Goal: Information Seeking & Learning: Learn about a topic

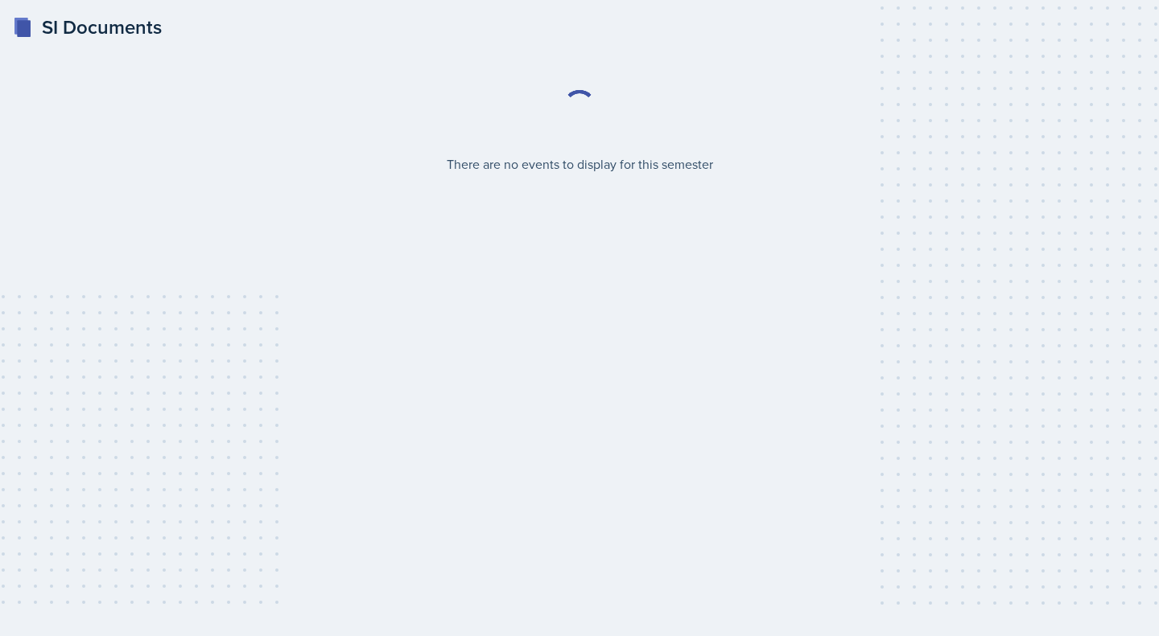
select select "2bed604d-1099-4043-b1bc-2365e8740244"
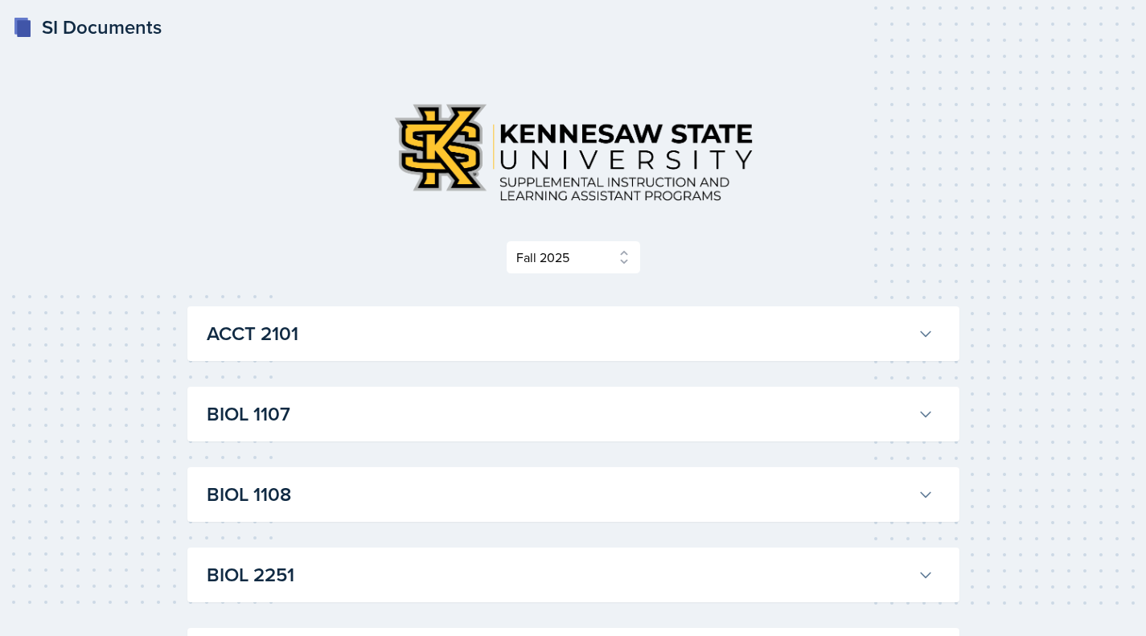
click at [574, 335] on h3 "ACCT 2101" at bounding box center [559, 333] width 705 height 29
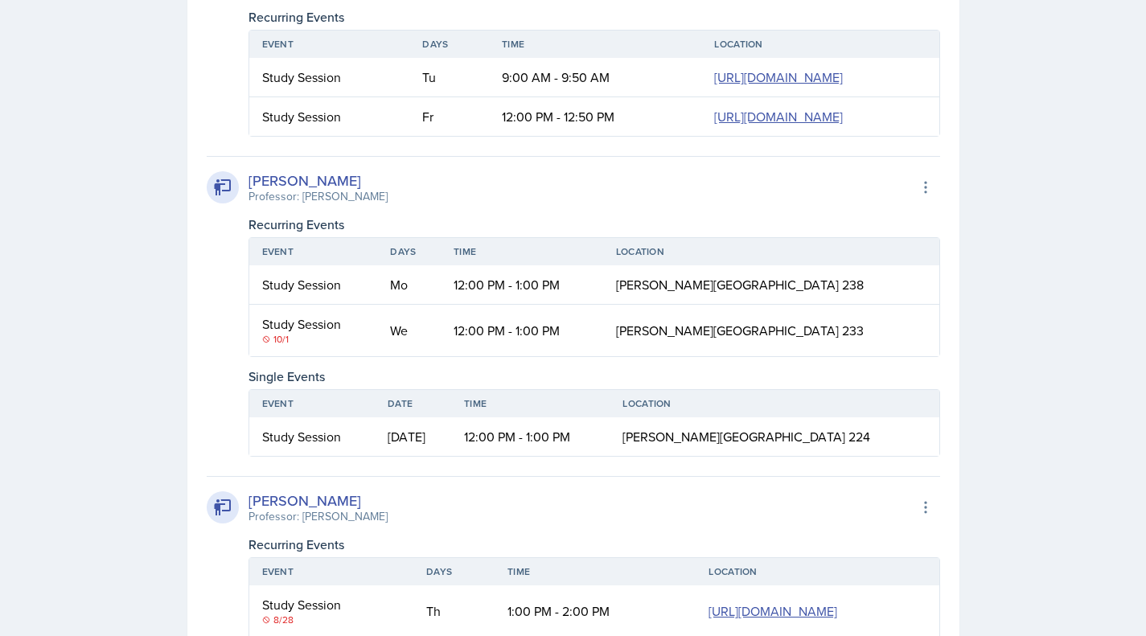
scroll to position [805, 0]
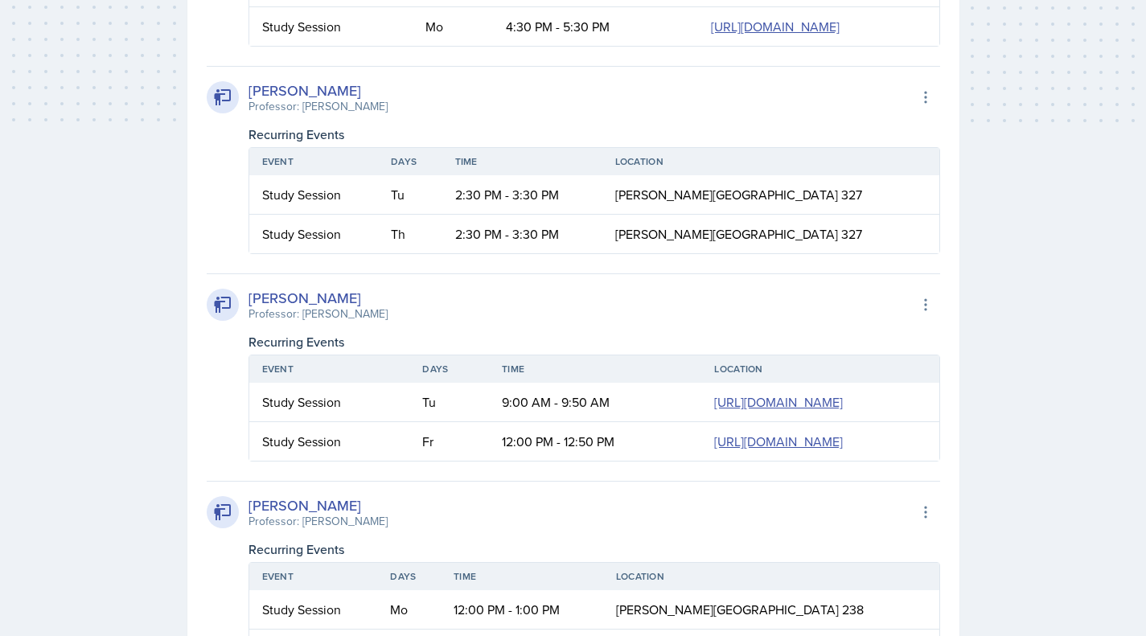
scroll to position [536, 0]
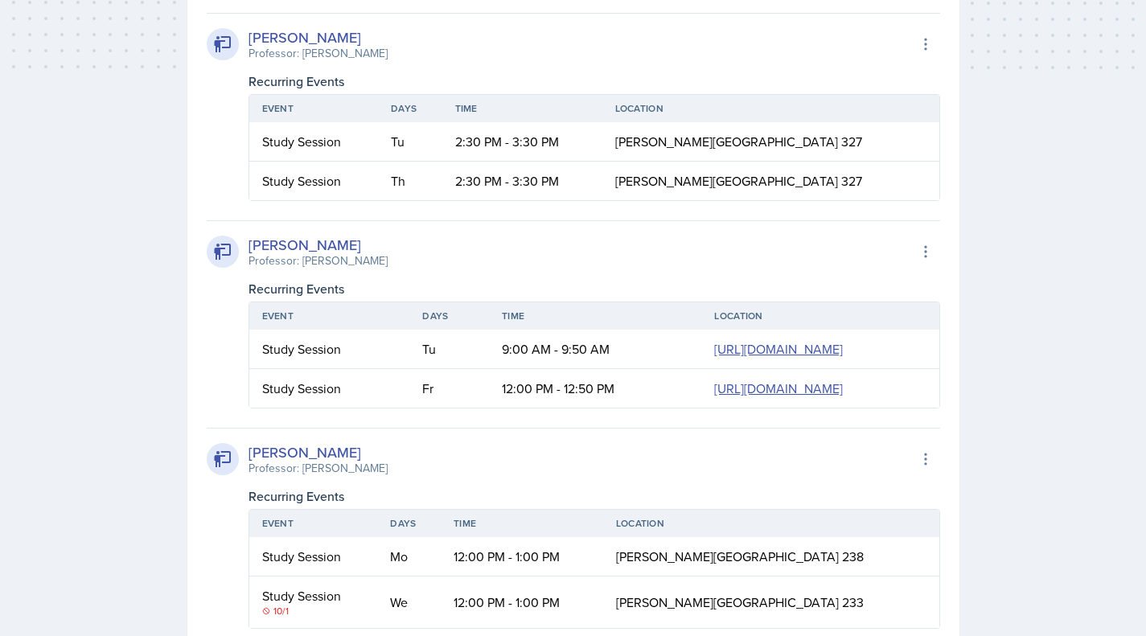
click at [603, 162] on td "2:30 PM - 3:30 PM" at bounding box center [523, 141] width 160 height 39
click at [471, 162] on td "2:30 PM - 3:30 PM" at bounding box center [523, 141] width 160 height 39
drag, startPoint x: 501, startPoint y: 267, endPoint x: 530, endPoint y: 268, distance: 29.0
click at [529, 162] on td "2:30 PM - 3:30 PM" at bounding box center [523, 141] width 160 height 39
click at [603, 200] on td "2:30 PM - 3:30 PM" at bounding box center [523, 181] width 160 height 39
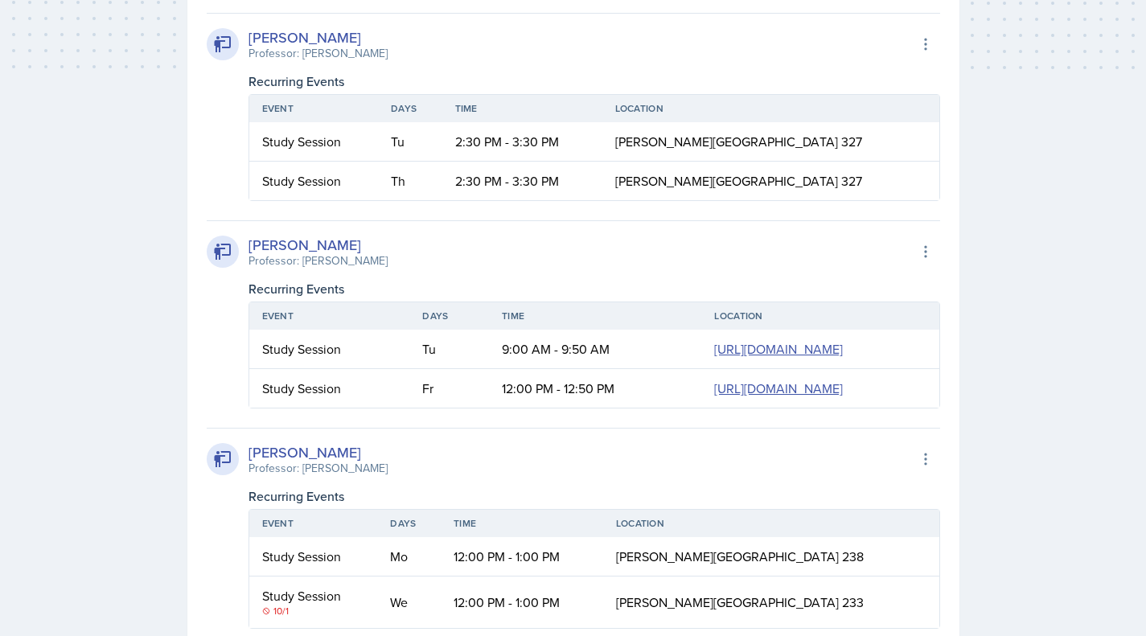
drag, startPoint x: 412, startPoint y: 188, endPoint x: 385, endPoint y: 187, distance: 27.4
click at [411, 62] on div "Mellayne Richards Professor: Marshall McComb II Export to Google Calendar" at bounding box center [574, 44] width 734 height 35
click at [369, 62] on div "Professor: [PERSON_NAME]" at bounding box center [318, 53] width 139 height 17
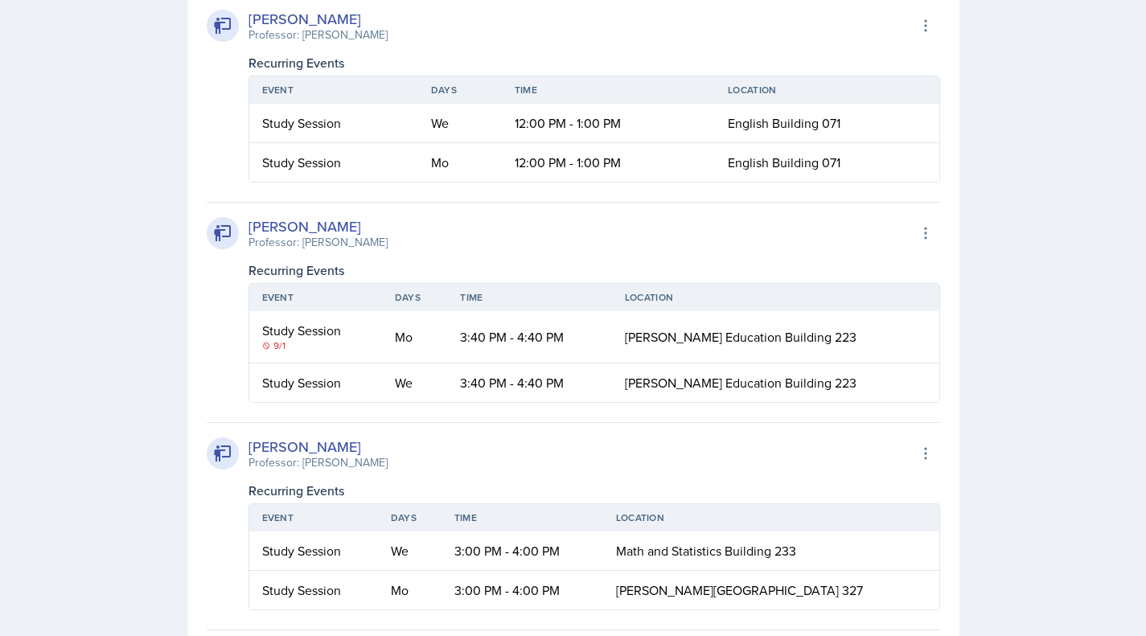
scroll to position [1609, 0]
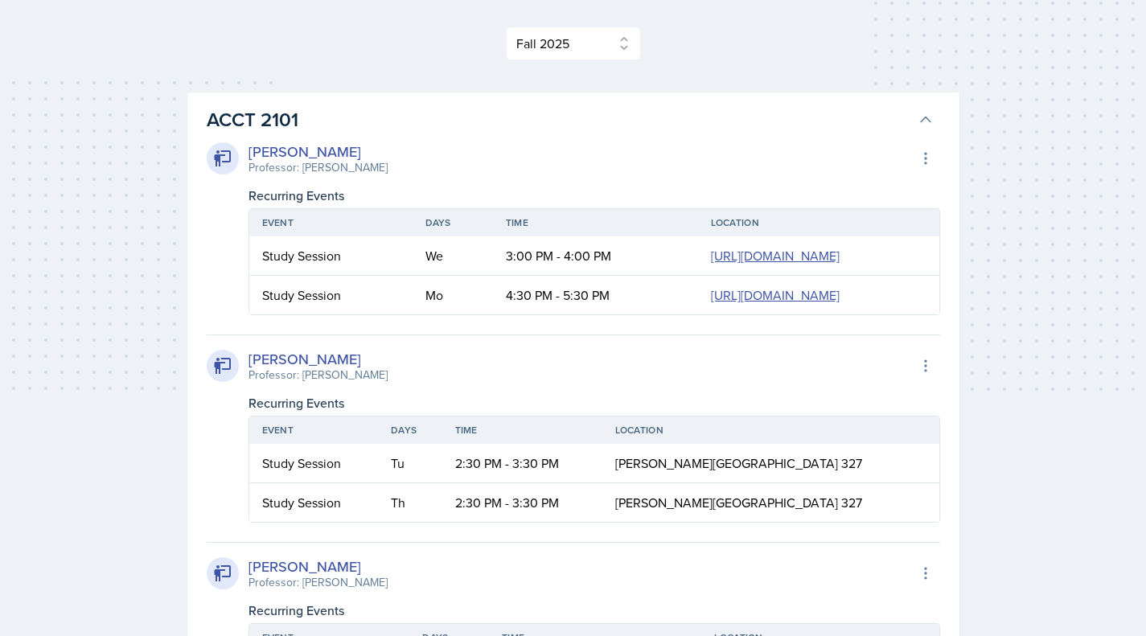
scroll to position [0, 0]
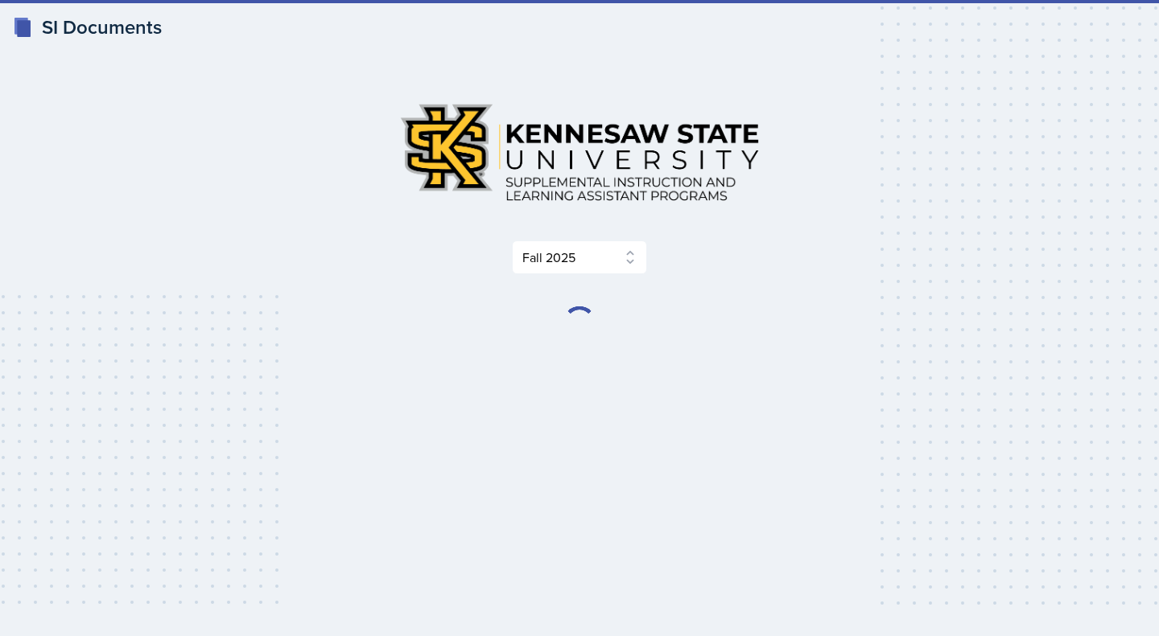
select select "2bed604d-1099-4043-b1bc-2365e8740244"
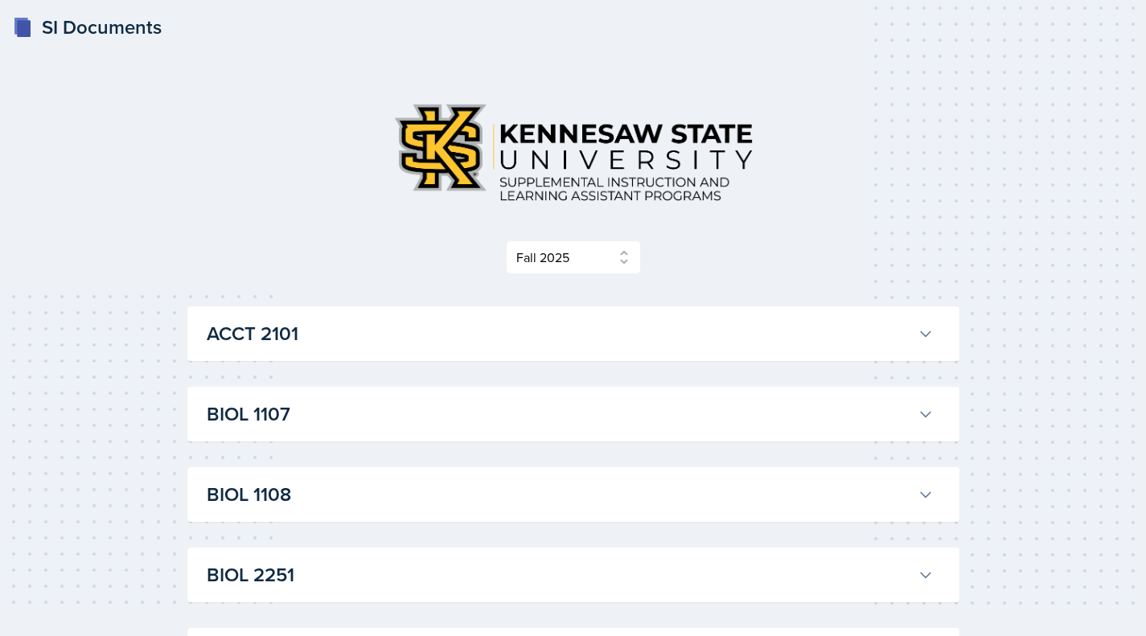
click at [528, 353] on div "ACCT 2101 [PERSON_NAME] Professor: [PERSON_NAME] Export to Google Calendar Recu…" at bounding box center [573, 334] width 772 height 55
click at [541, 338] on h3 "ACCT 2101" at bounding box center [559, 333] width 705 height 29
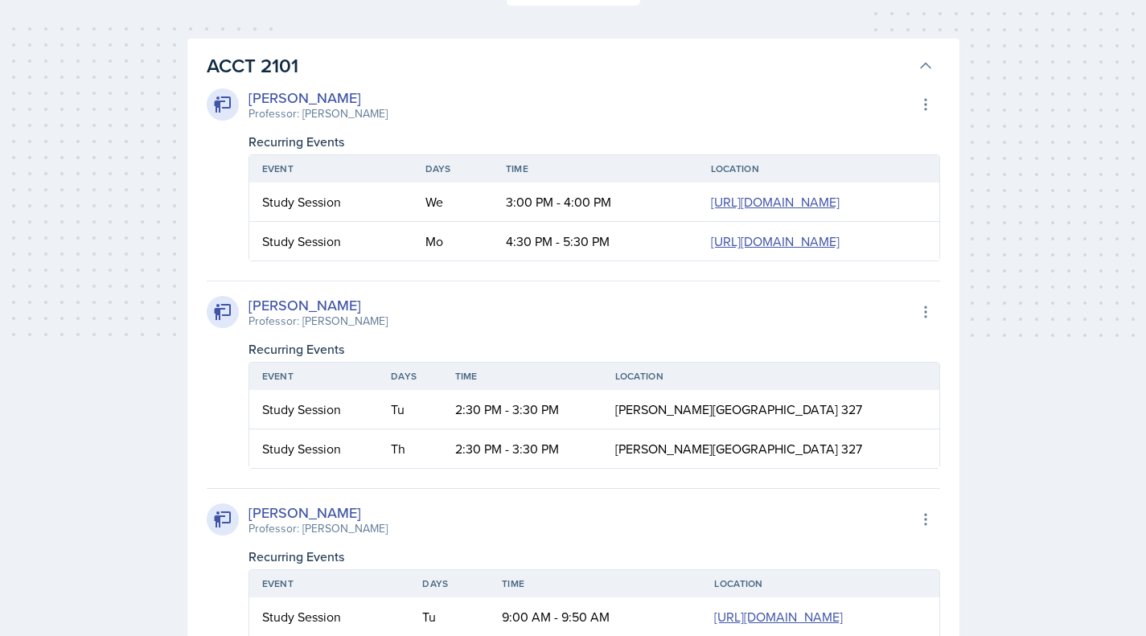
scroll to position [268, 0]
